Goal: Task Accomplishment & Management: Manage account settings

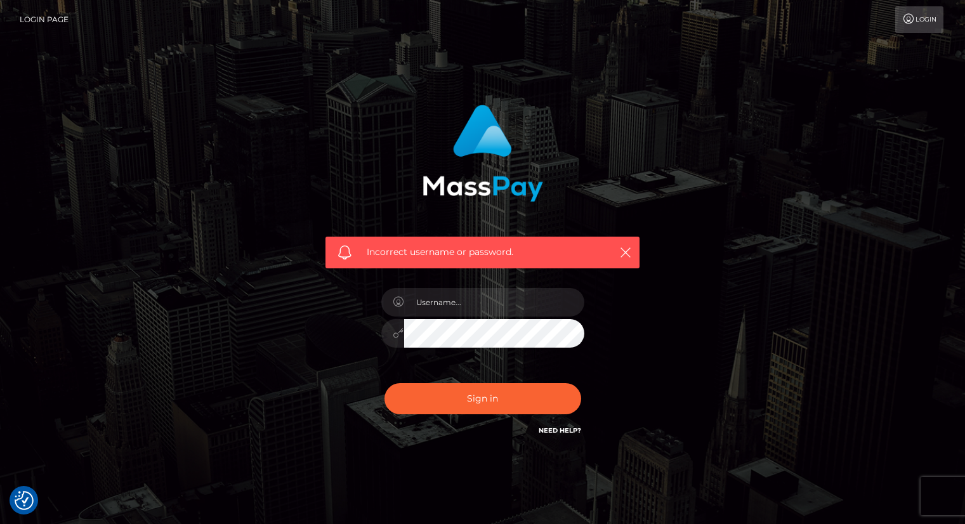
scroll to position [30, 0]
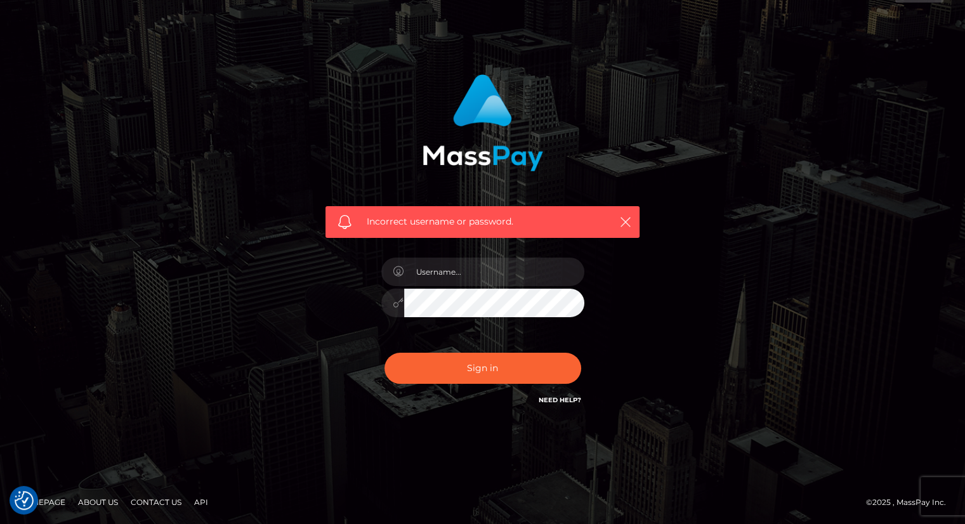
click at [469, 273] on input "text" at bounding box center [494, 272] width 180 height 29
click at [456, 278] on input "driftomatic@gmail.com" at bounding box center [494, 272] width 180 height 29
type input "driftomatic21@gmail.com"
click at [384, 353] on button "Sign in" at bounding box center [482, 368] width 197 height 31
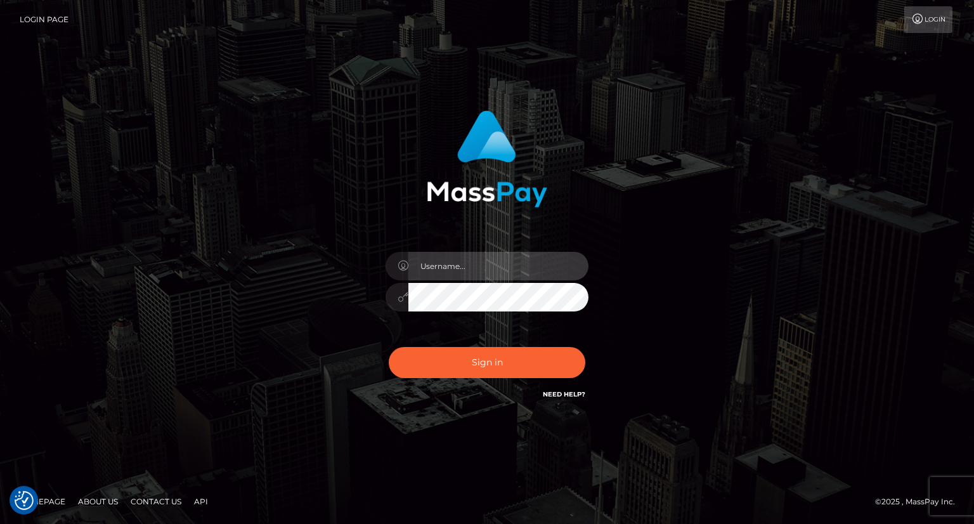
click at [520, 272] on input "text" at bounding box center [499, 266] width 180 height 29
click at [463, 265] on input "driftomatic@gmail.com" at bounding box center [499, 266] width 180 height 29
type input "driftomatic21@gmail.com"
click at [389, 347] on button "Sign in" at bounding box center [487, 362] width 197 height 31
click at [462, 254] on input "text" at bounding box center [499, 266] width 180 height 29
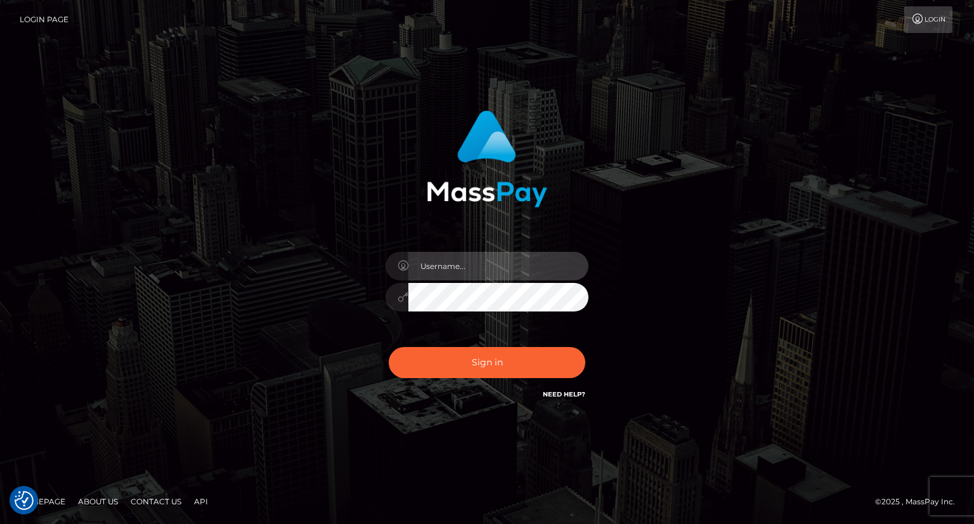
paste input "driftomatic21@gmail.com"
type input "driftomatic21@gmail.com"
click at [389, 347] on button "Sign in" at bounding box center [487, 362] width 197 height 31
